Goal: Register for event/course: Sign up to attend an event or enroll in a course

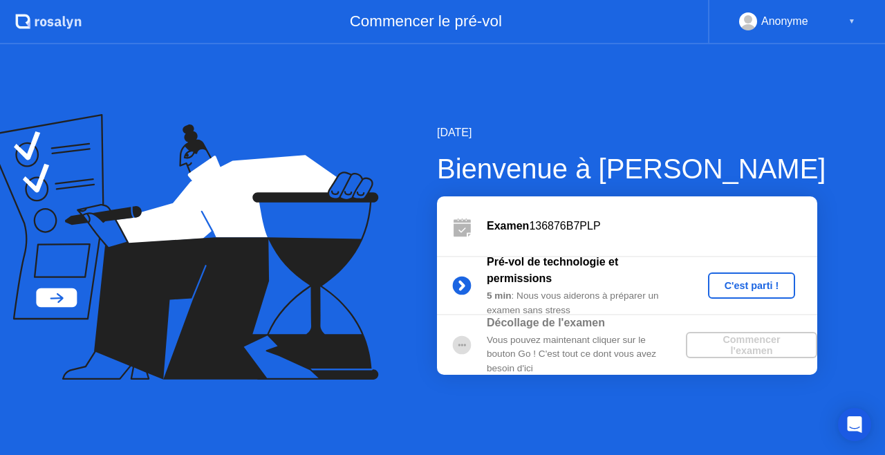
click at [732, 286] on div "C'est parti !" at bounding box center [752, 285] width 77 height 11
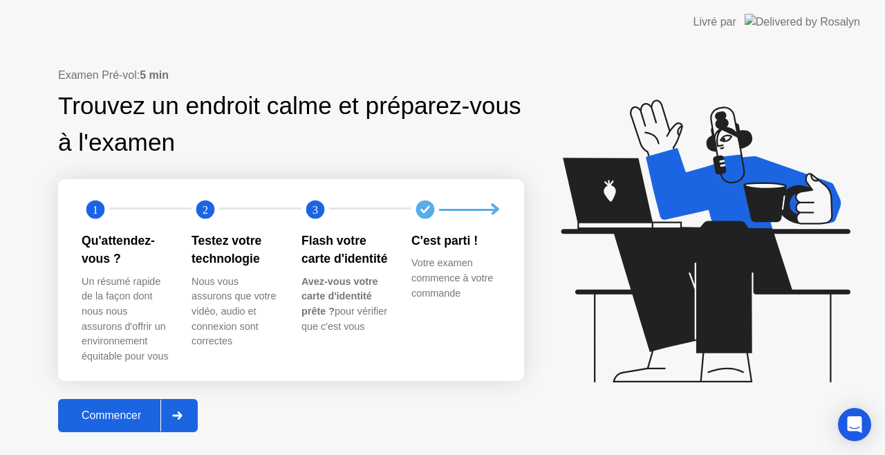
click at [140, 412] on div "Commencer" at bounding box center [111, 415] width 98 height 12
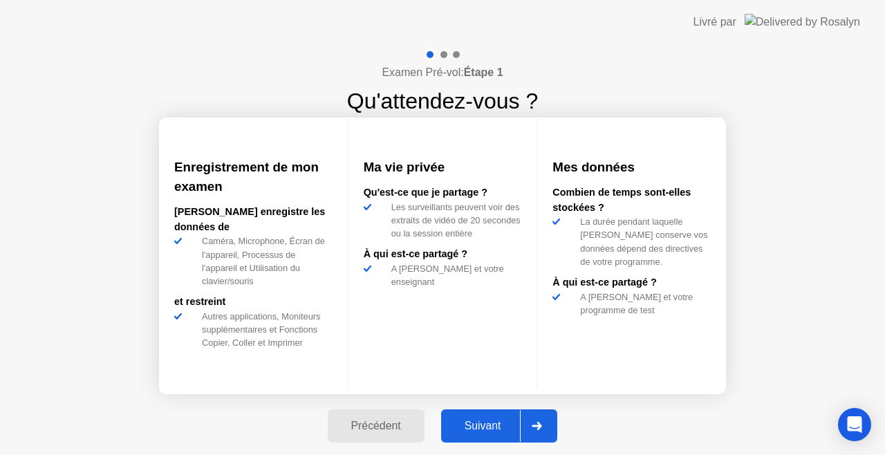
click at [463, 427] on div "Suivant" at bounding box center [482, 426] width 75 height 12
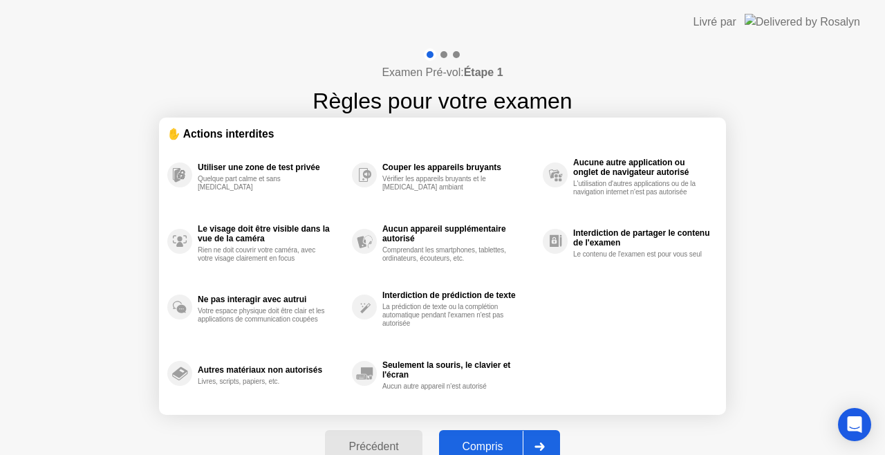
click at [468, 443] on div "Compris" at bounding box center [483, 447] width 80 height 12
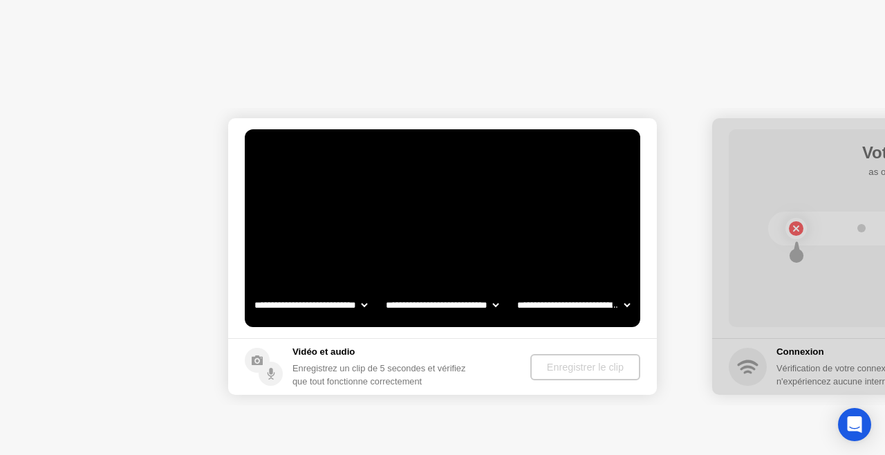
select select "**********"
select select "*******"
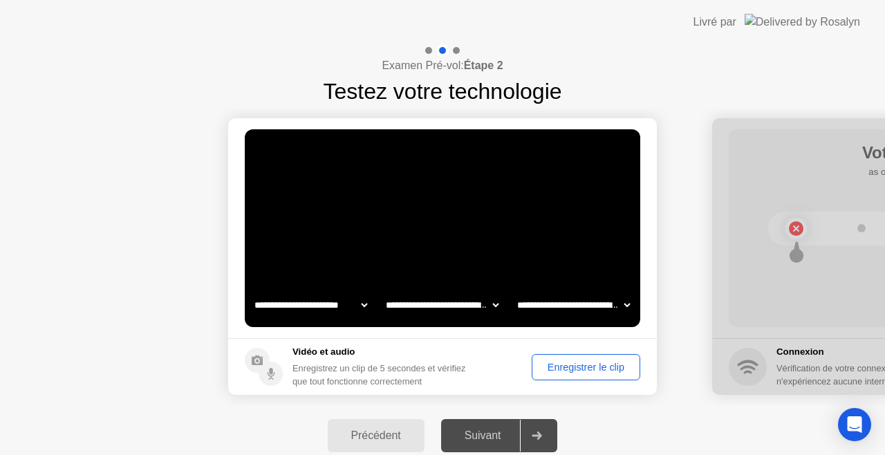
click at [562, 373] on div "Enregistrer le clip" at bounding box center [586, 367] width 99 height 11
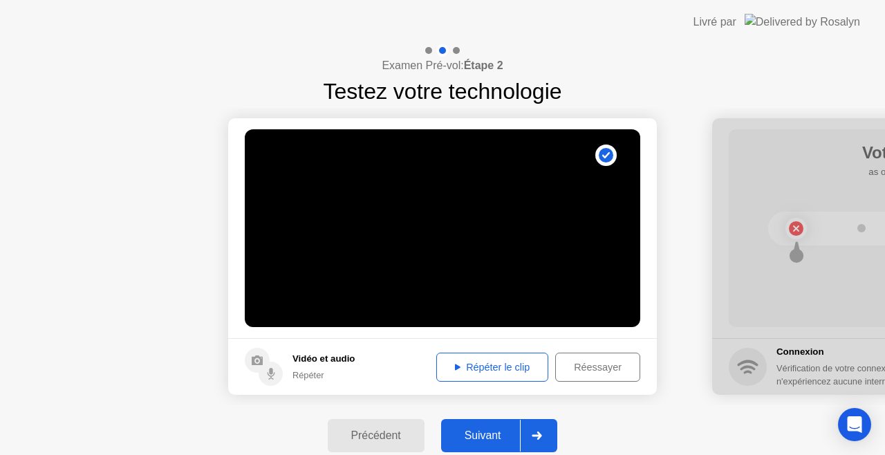
click at [474, 364] on div "Répéter le clip" at bounding box center [492, 367] width 102 height 11
click at [418, 432] on div "Précédent" at bounding box center [376, 435] width 89 height 12
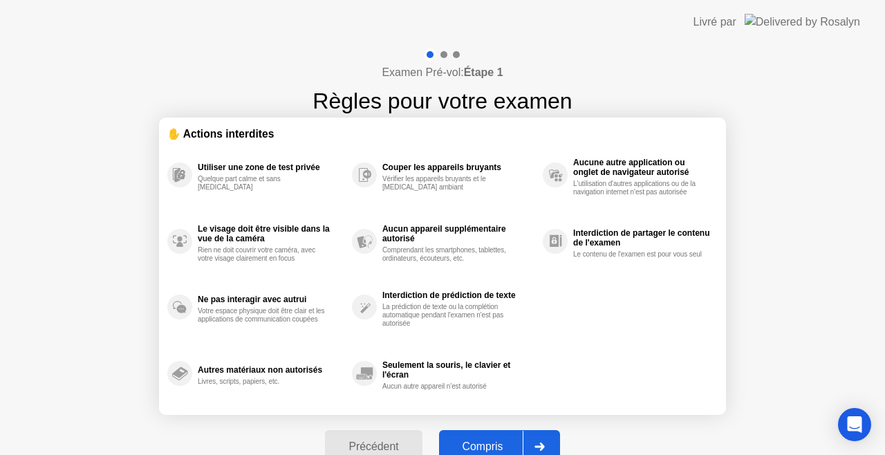
click at [458, 447] on div "Compris" at bounding box center [483, 447] width 80 height 12
select select "**********"
select select "*******"
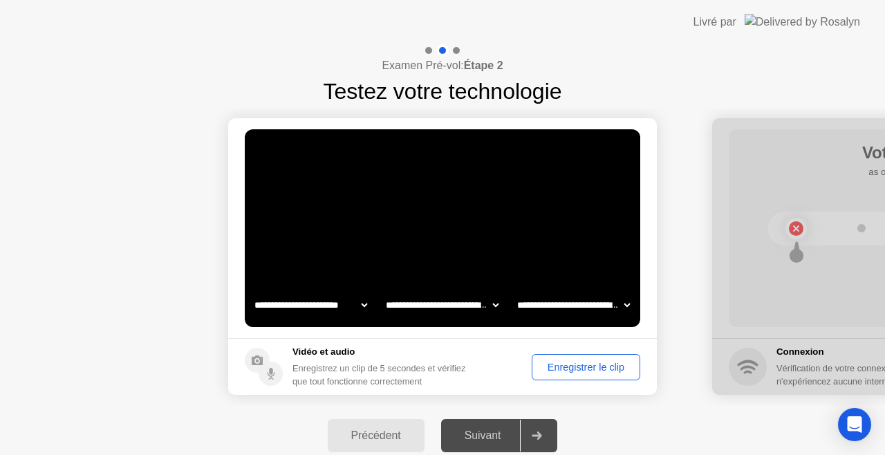
click at [463, 432] on div "Suivant" at bounding box center [482, 435] width 75 height 12
click at [552, 364] on div "Enregistrer le clip" at bounding box center [586, 367] width 99 height 11
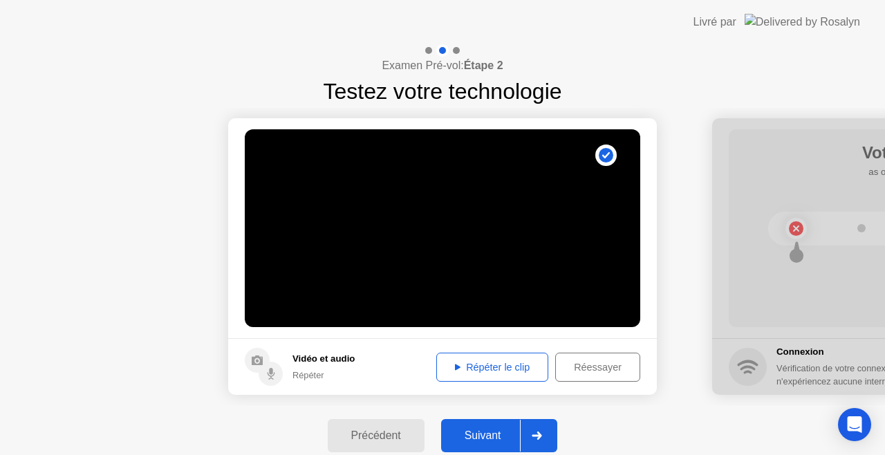
click at [468, 362] on div "Répéter le clip" at bounding box center [492, 367] width 102 height 11
click at [467, 429] on div "Suivant" at bounding box center [482, 435] width 75 height 12
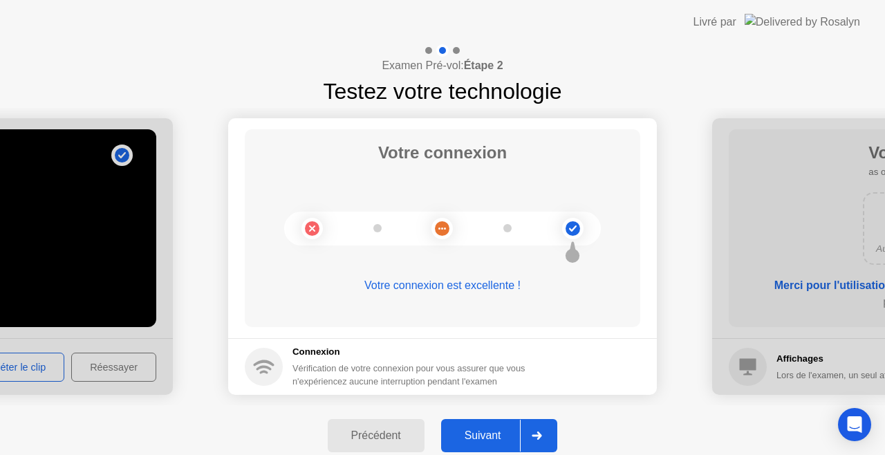
click at [459, 429] on div "Suivant" at bounding box center [482, 435] width 75 height 12
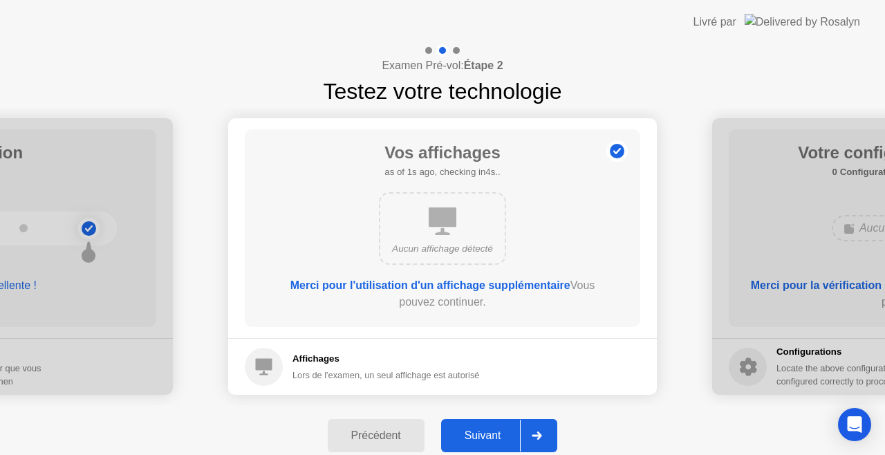
click at [442, 226] on icon at bounding box center [443, 221] width 28 height 28
click at [425, 285] on b "Merci pour l'utilisation d'un affichage supplémentaire" at bounding box center [430, 285] width 280 height 12
click at [481, 441] on div "Suivant" at bounding box center [482, 435] width 75 height 12
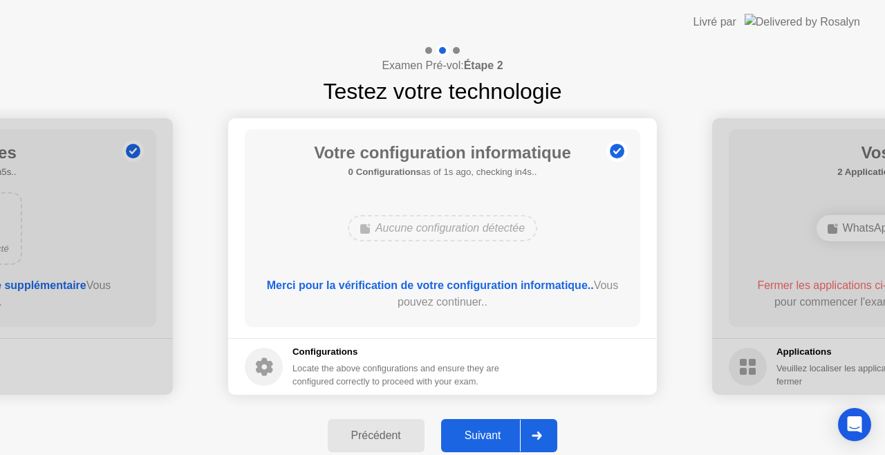
click at [467, 445] on button "Suivant" at bounding box center [499, 435] width 117 height 33
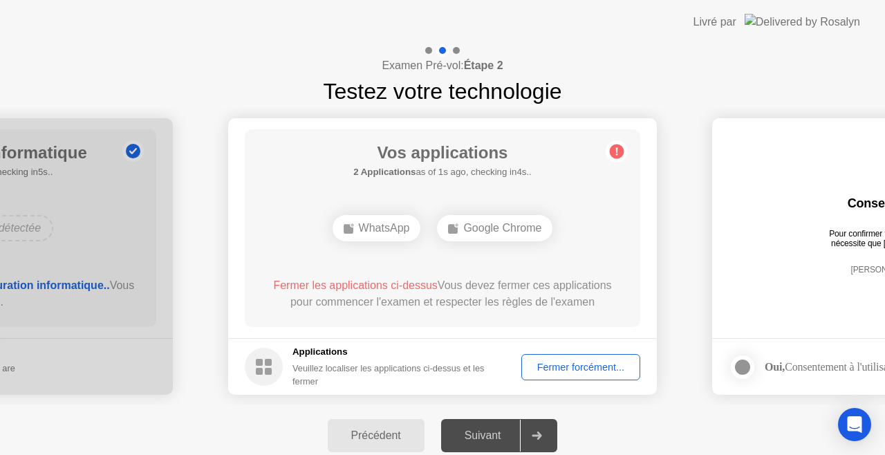
click at [555, 371] on div "Fermer forcément..." at bounding box center [580, 367] width 109 height 11
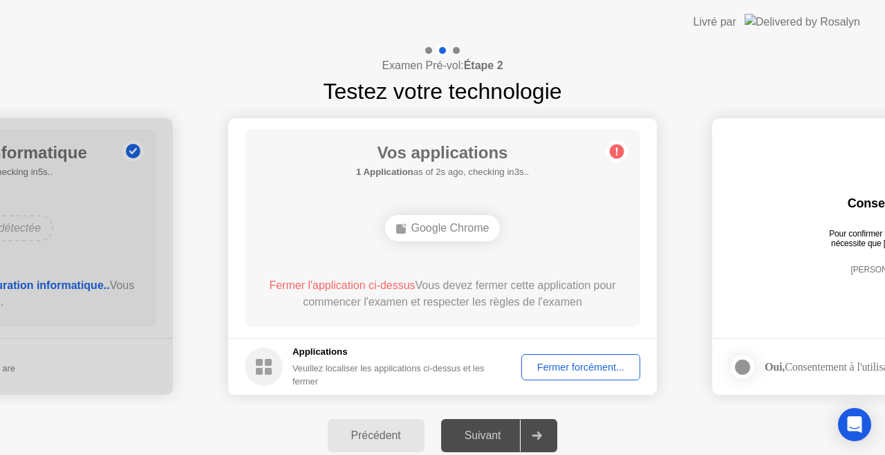
click at [504, 438] on div "Suivant" at bounding box center [482, 435] width 75 height 12
click at [576, 370] on div "Fermer forcément..." at bounding box center [580, 367] width 109 height 11
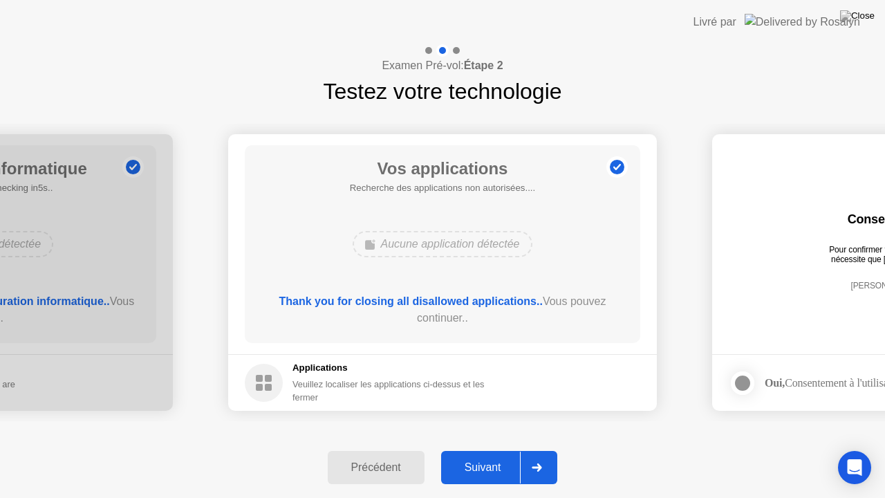
click at [494, 454] on div "Suivant" at bounding box center [482, 467] width 75 height 12
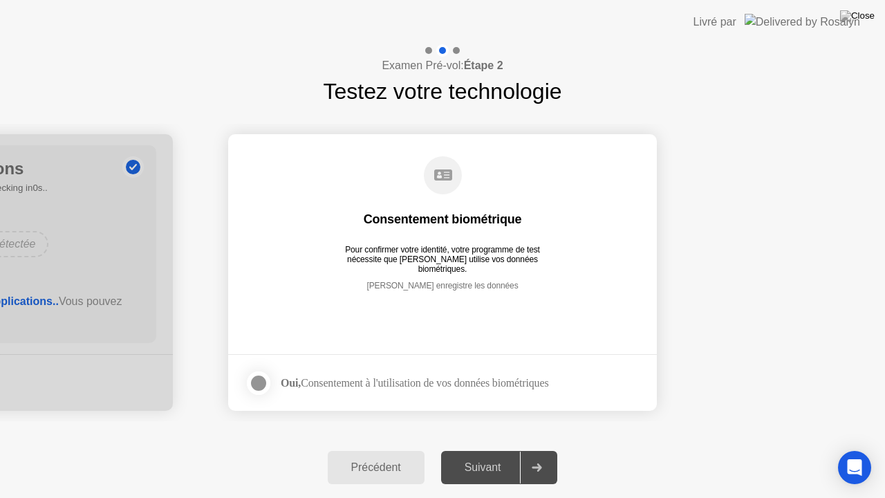
click at [260, 380] on div at bounding box center [258, 383] width 17 height 17
click at [481, 454] on div "Suivant" at bounding box center [482, 467] width 75 height 12
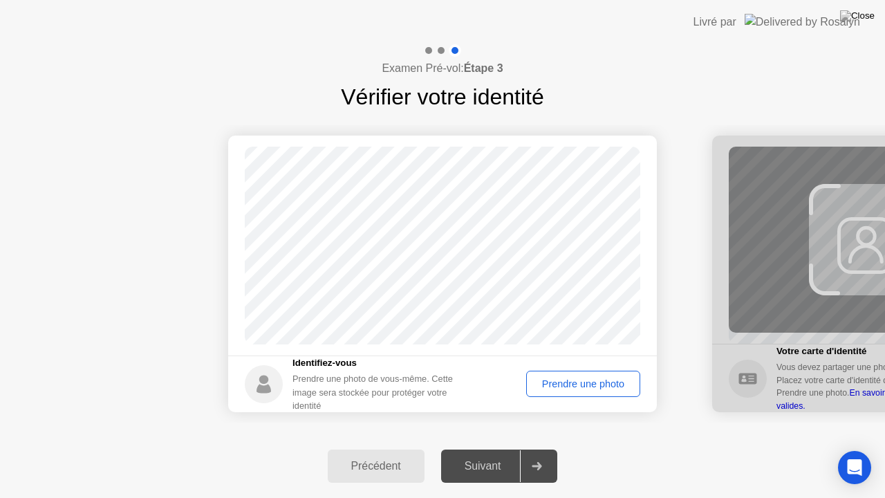
click at [562, 386] on div "Prendre une photo" at bounding box center [583, 383] width 104 height 11
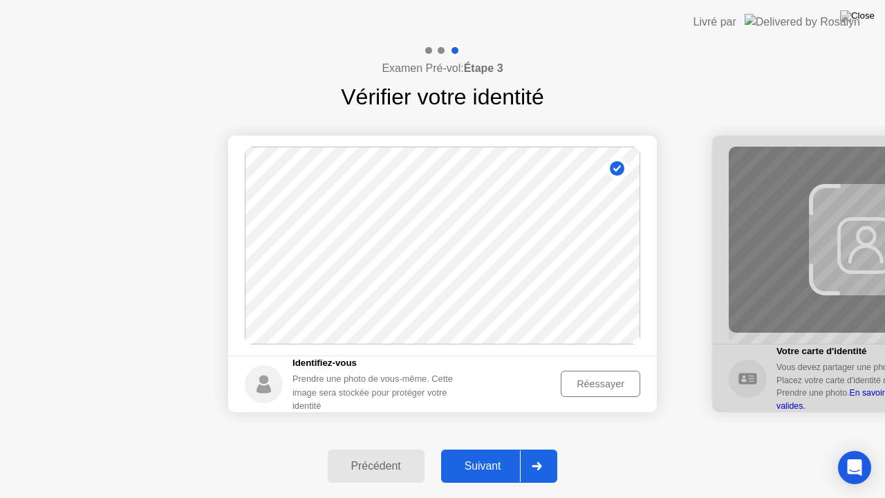
click at [468, 454] on div "Suivant" at bounding box center [482, 466] width 75 height 12
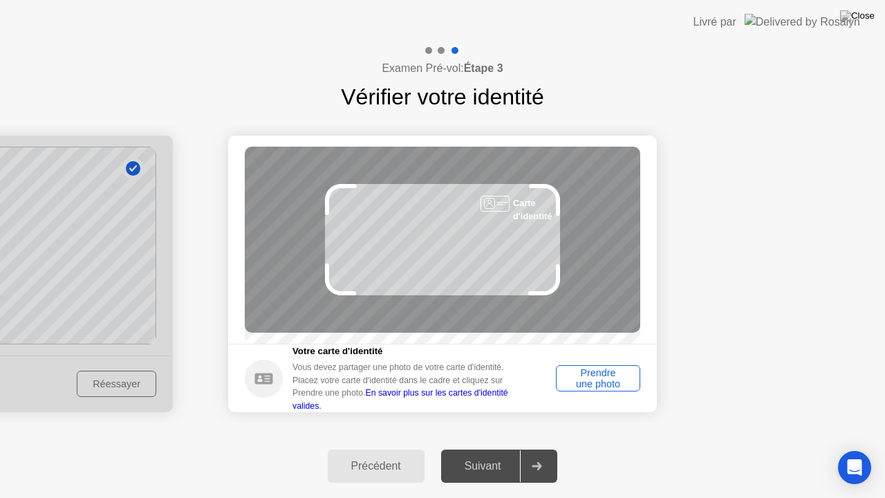
click at [598, 389] on div "Prendre une photo" at bounding box center [598, 378] width 75 height 22
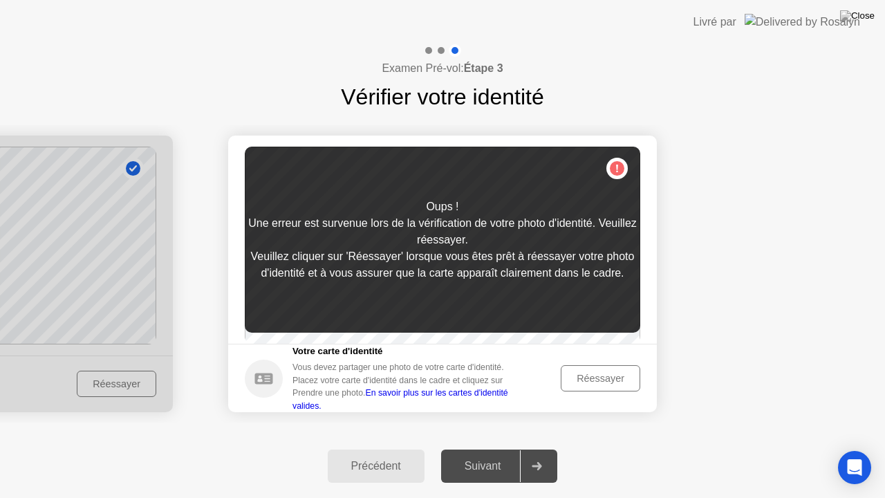
click at [580, 384] on div "Réessayer" at bounding box center [601, 378] width 70 height 11
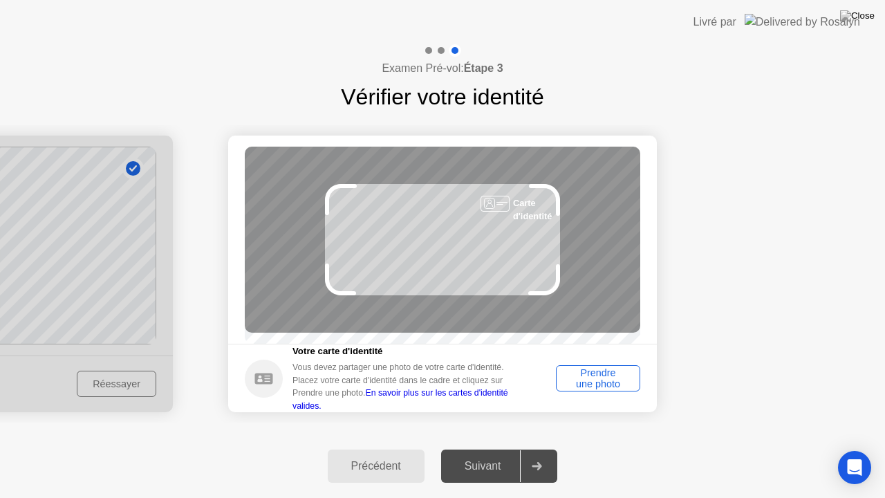
click at [605, 389] on div "Prendre une photo" at bounding box center [598, 378] width 75 height 22
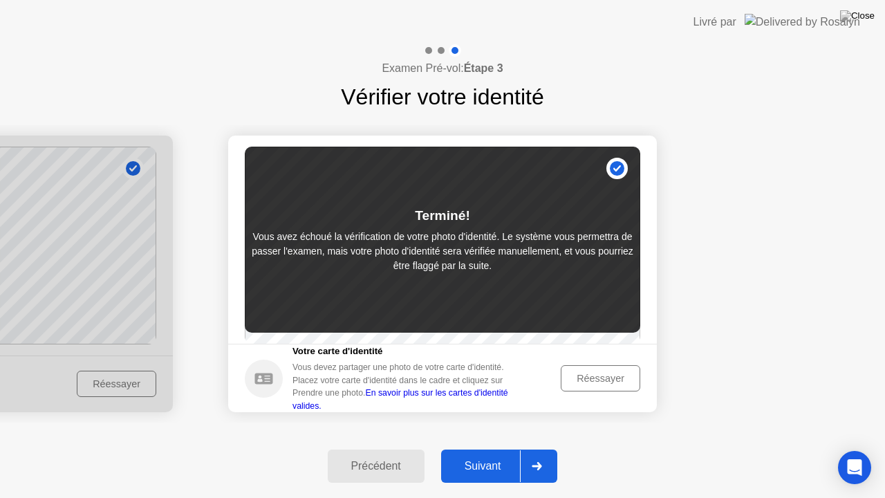
click at [602, 376] on div "Réessayer" at bounding box center [601, 378] width 70 height 11
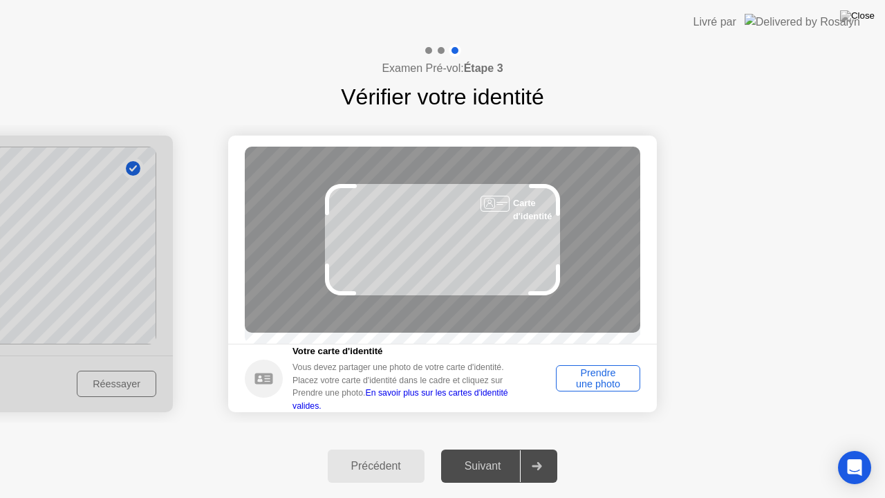
click at [588, 382] on div "Prendre une photo" at bounding box center [598, 378] width 75 height 22
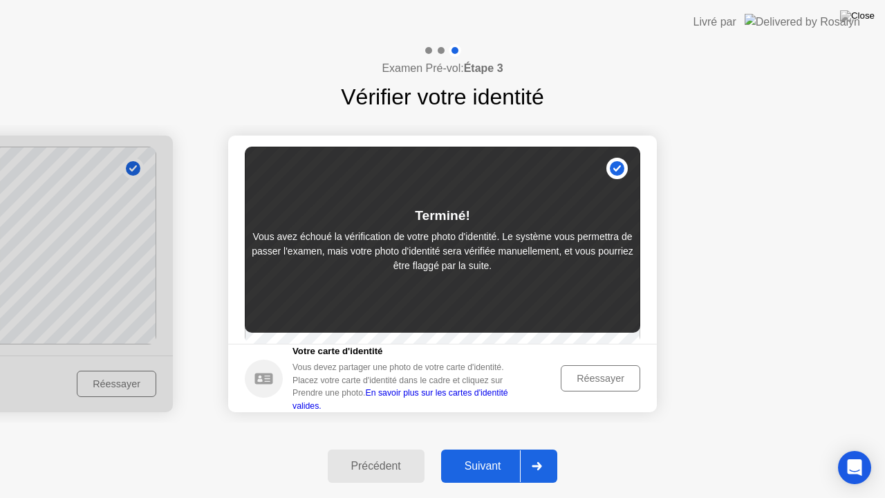
click at [419, 404] on link "En savoir plus sur les cartes d'identité valides." at bounding box center [401, 399] width 216 height 22
click at [478, 454] on div "Suivant" at bounding box center [482, 466] width 75 height 12
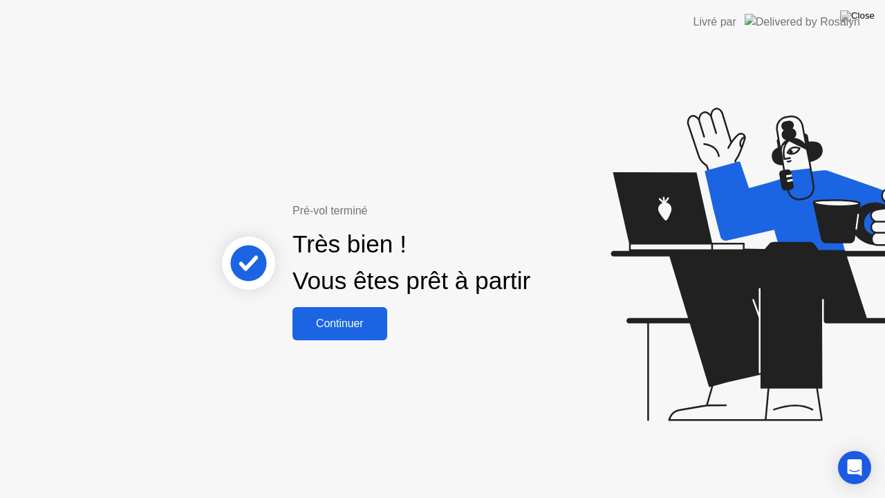
click at [355, 320] on div "Continuer" at bounding box center [340, 323] width 86 height 12
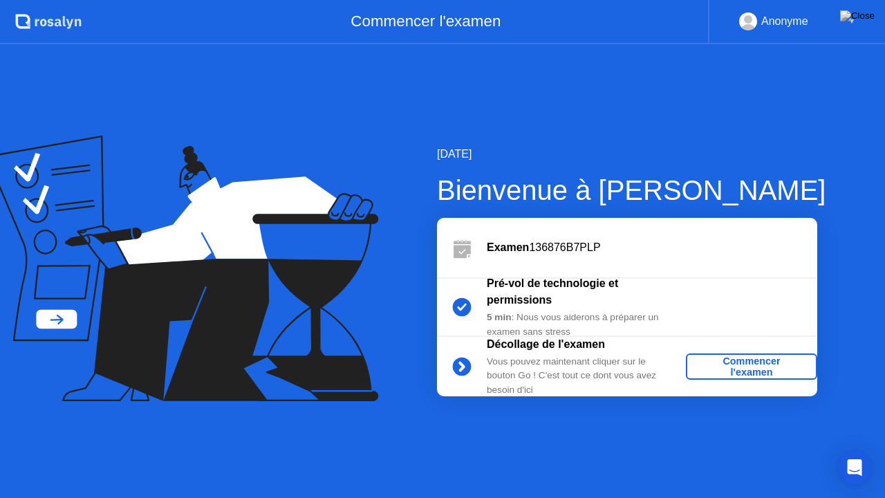
click at [728, 361] on div "Commencer l'examen" at bounding box center [752, 366] width 120 height 22
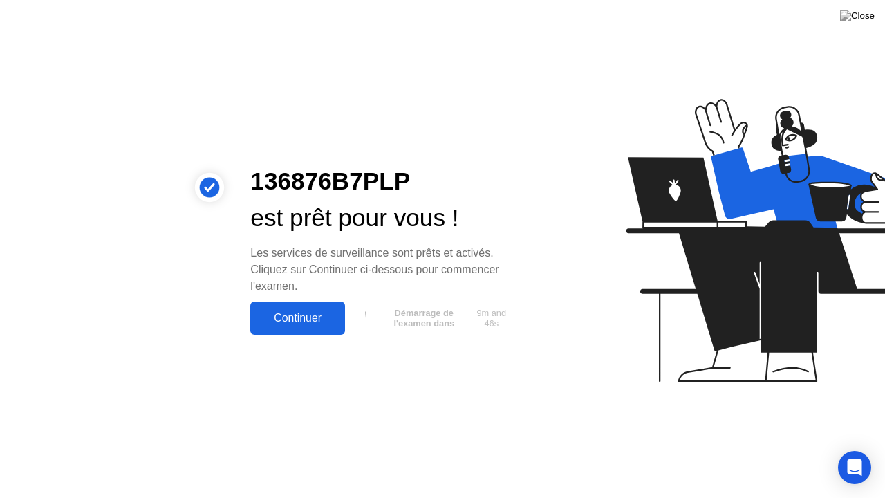
click at [325, 312] on div "Continuer" at bounding box center [298, 318] width 86 height 12
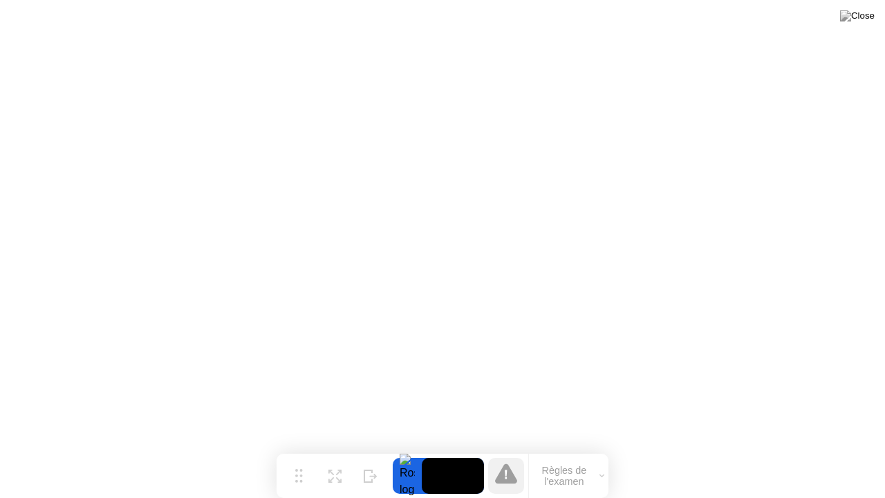
click at [579, 454] on button "Règles de l'examen" at bounding box center [569, 476] width 80 height 24
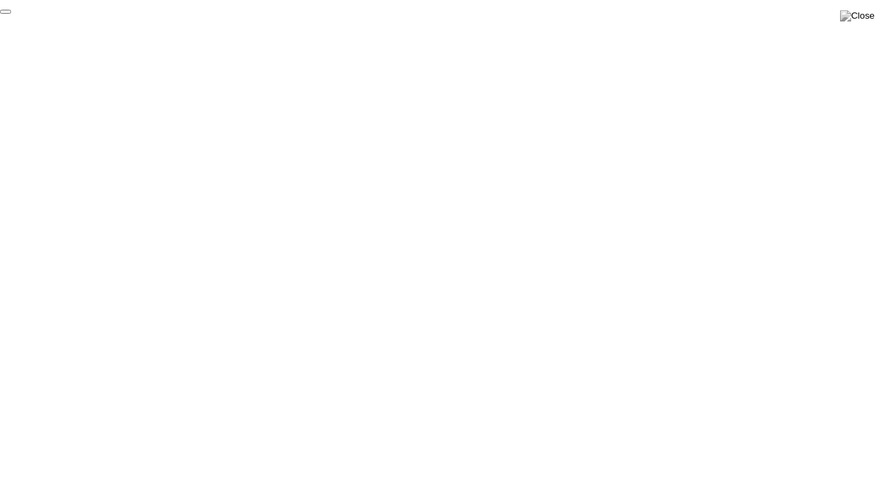
click div "End Proctoring Session"
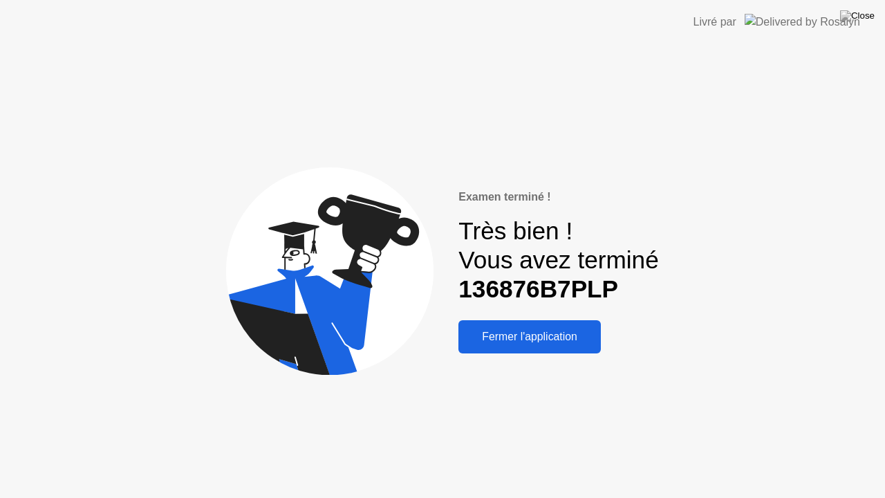
click at [539, 343] on div "Fermer l'application" at bounding box center [530, 337] width 134 height 12
